Goal: Task Accomplishment & Management: Use online tool/utility

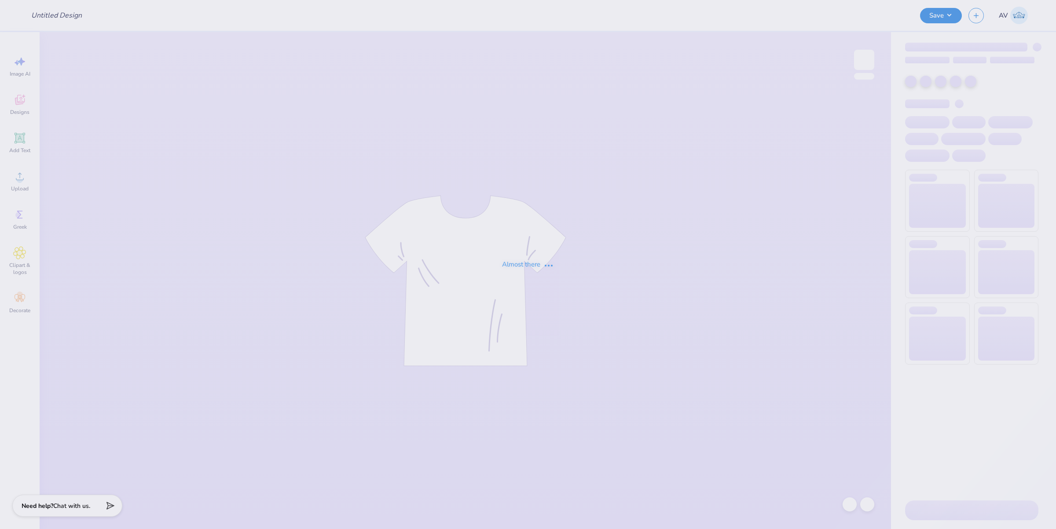
type input "alumnae brunch merch"
type input "Maybe"
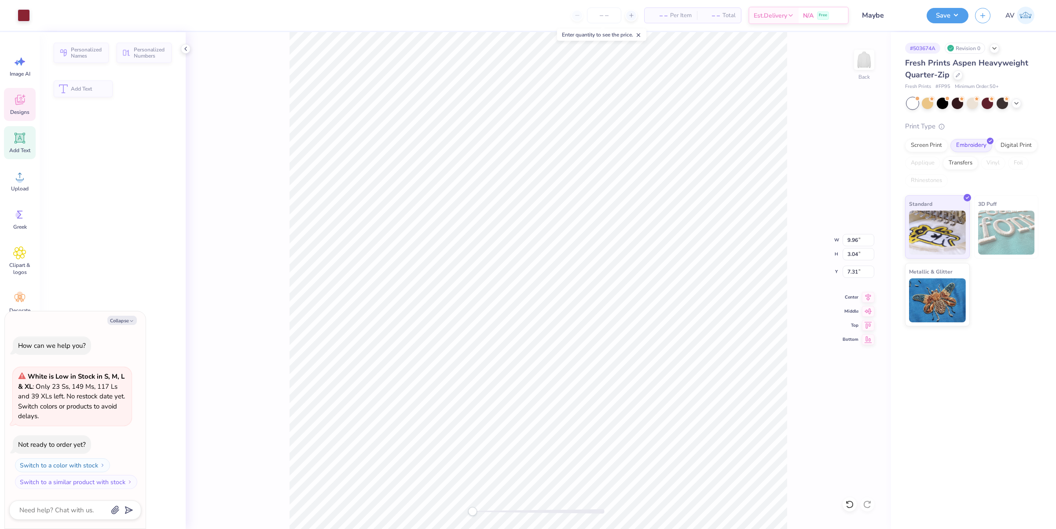
type textarea "x"
type input "9.96"
type input "3.04"
type input "7.31"
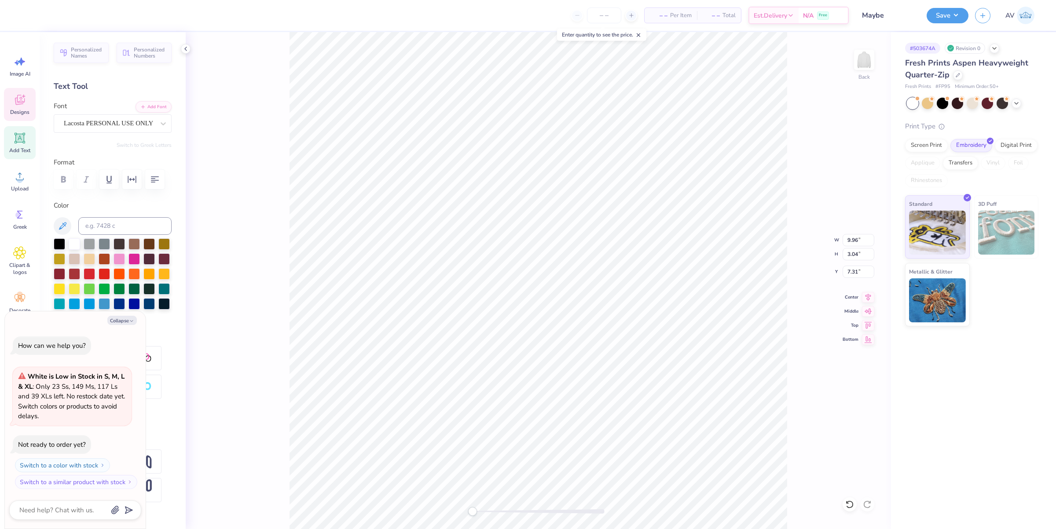
scroll to position [9, 1]
type textarea "x"
type input "1.46"
type input "1.44"
type input "4.06"
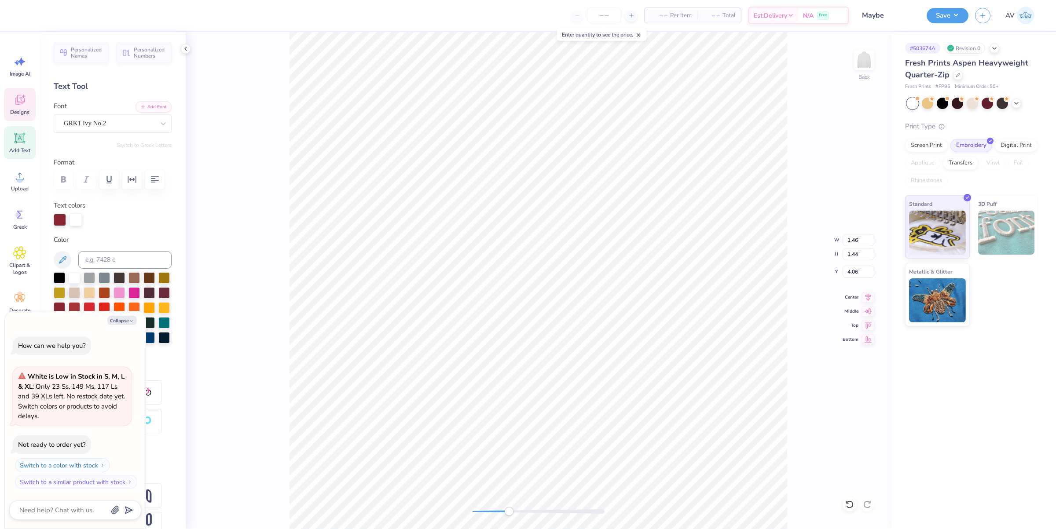
scroll to position [9, 1]
type textarea "x"
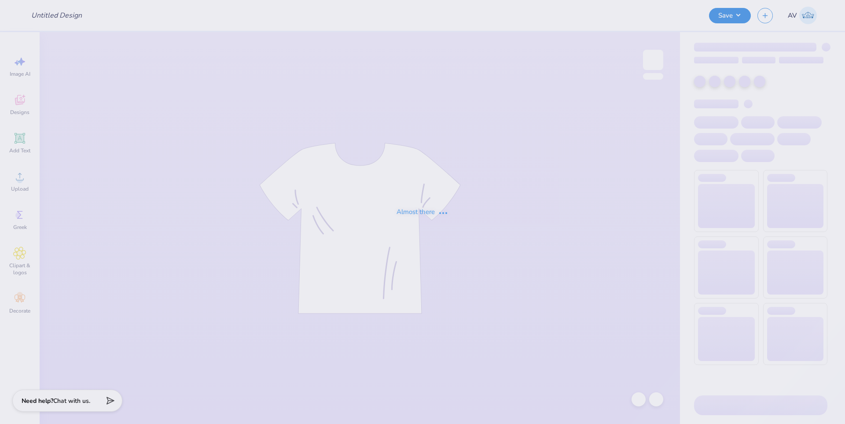
type input "General Merch"
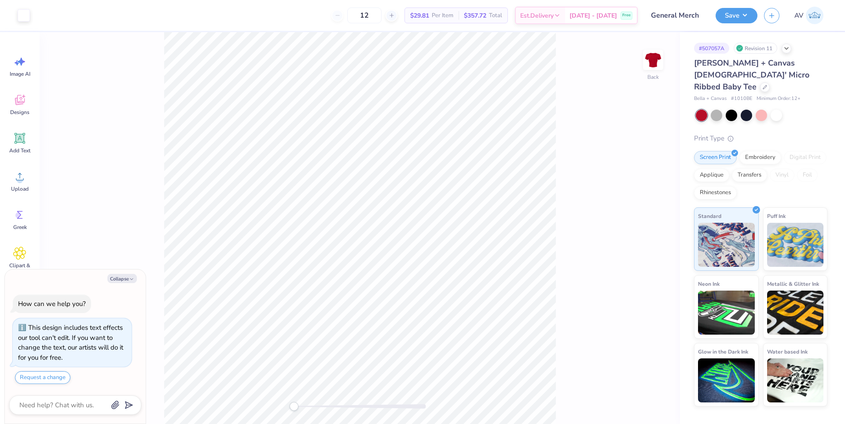
type textarea "x"
